Goal: Complete application form

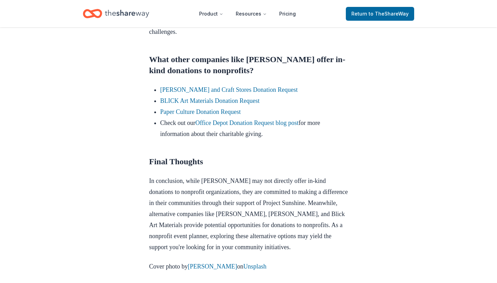
scroll to position [497, 0]
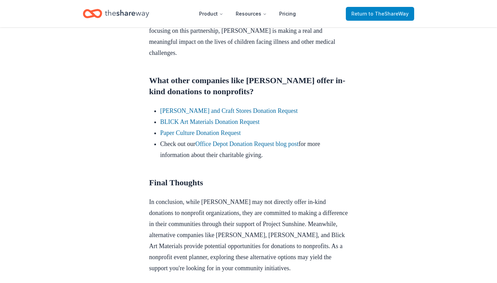
click at [389, 14] on span "to TheShareWay" at bounding box center [389, 14] width 40 height 6
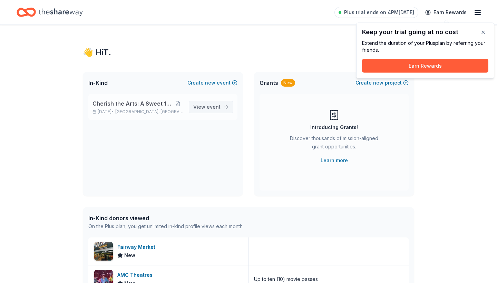
click at [219, 105] on span "event" at bounding box center [214, 107] width 14 height 6
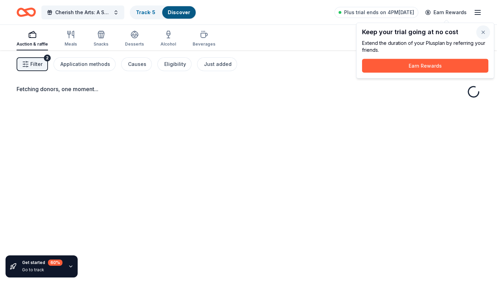
click at [487, 33] on button "button" at bounding box center [484, 33] width 14 height 14
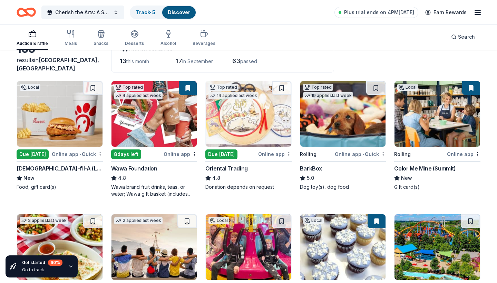
scroll to position [46, 0]
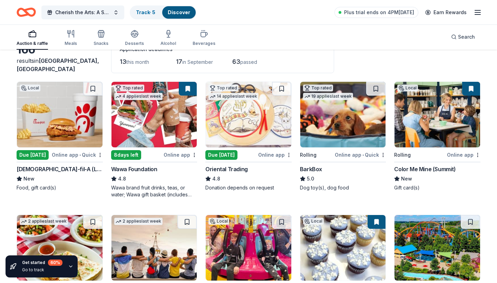
click at [333, 148] on div "Top rated 19 applies last week Rolling Online app • Quick BarkBox 5.0 Dog toy(s…" at bounding box center [343, 136] width 86 height 110
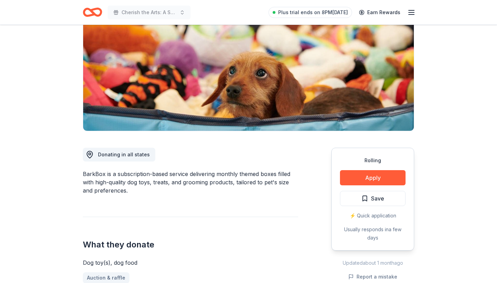
scroll to position [79, 0]
click at [366, 178] on button "Apply" at bounding box center [373, 177] width 66 height 15
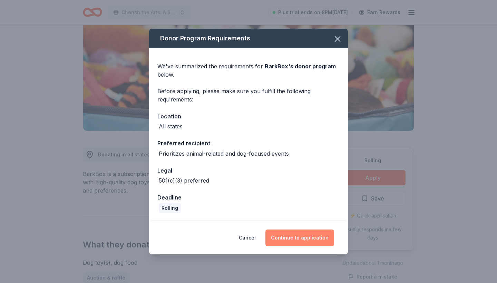
click at [311, 231] on button "Continue to application" at bounding box center [300, 238] width 69 height 17
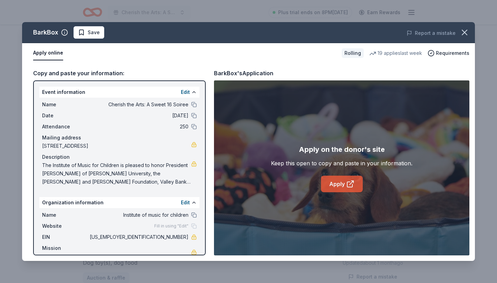
click at [347, 182] on icon at bounding box center [350, 184] width 8 height 8
